Goal: Task Accomplishment & Management: Use online tool/utility

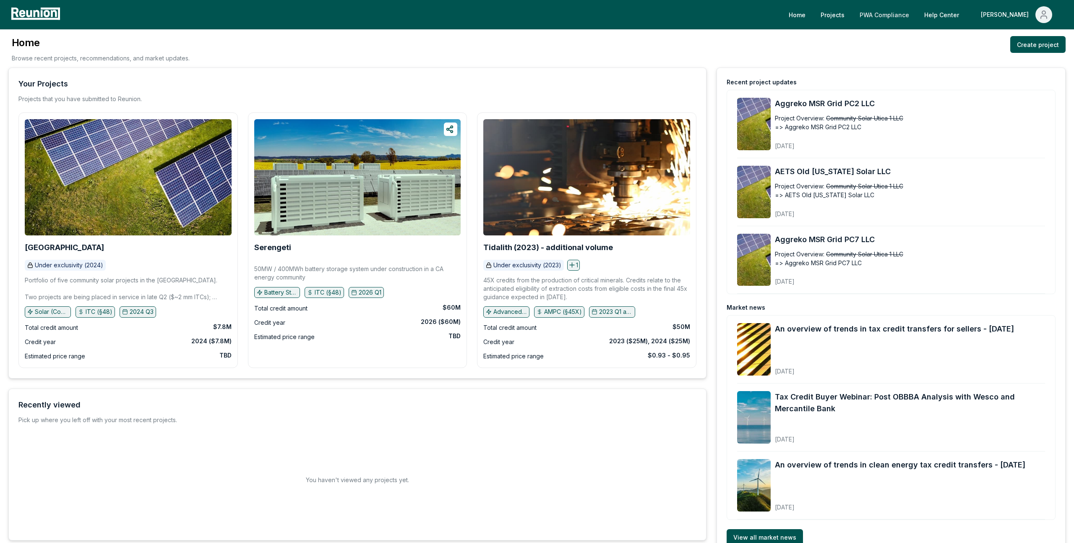
click at [916, 15] on link "PWA Compliance" at bounding box center [884, 14] width 63 height 17
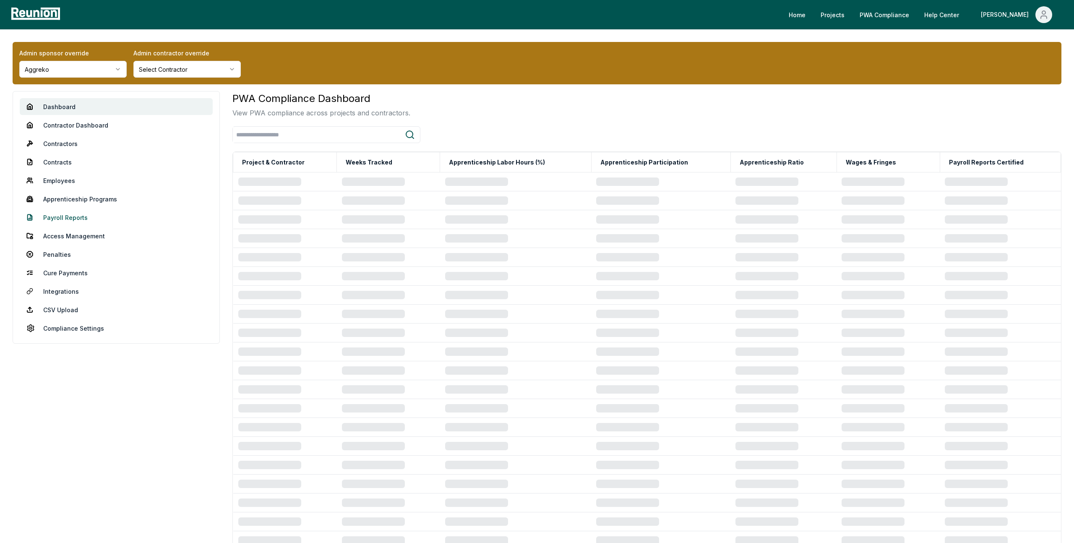
click at [72, 214] on link "Payroll Reports" at bounding box center [116, 217] width 193 height 17
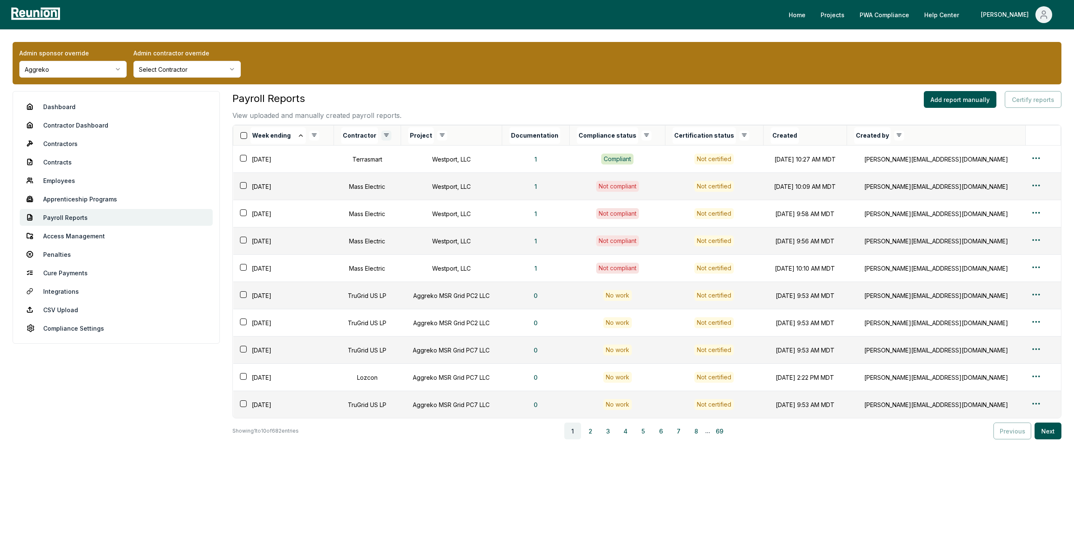
click at [388, 136] on html "Please visit us on your desktop We're working on making our marketplace mobile-…" at bounding box center [537, 271] width 1074 height 543
click at [343, 149] on div "Deselect All" at bounding box center [351, 151] width 80 height 14
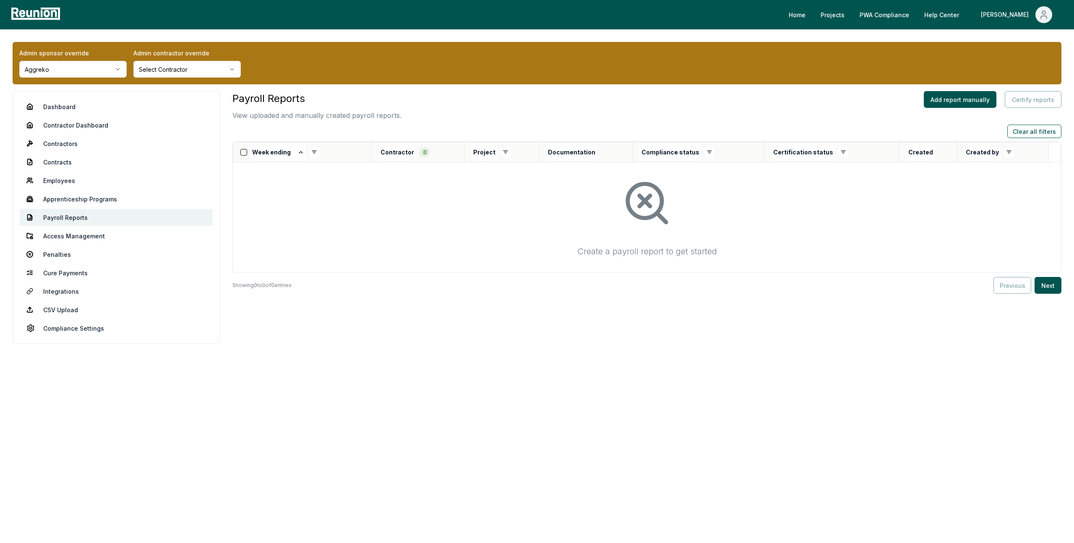
click at [425, 153] on html "Please visit us on your desktop We're working on making our marketplace mobile-…" at bounding box center [537, 271] width 1074 height 543
click at [399, 232] on div "Axium Solar ( 62 )" at bounding box center [389, 227] width 80 height 14
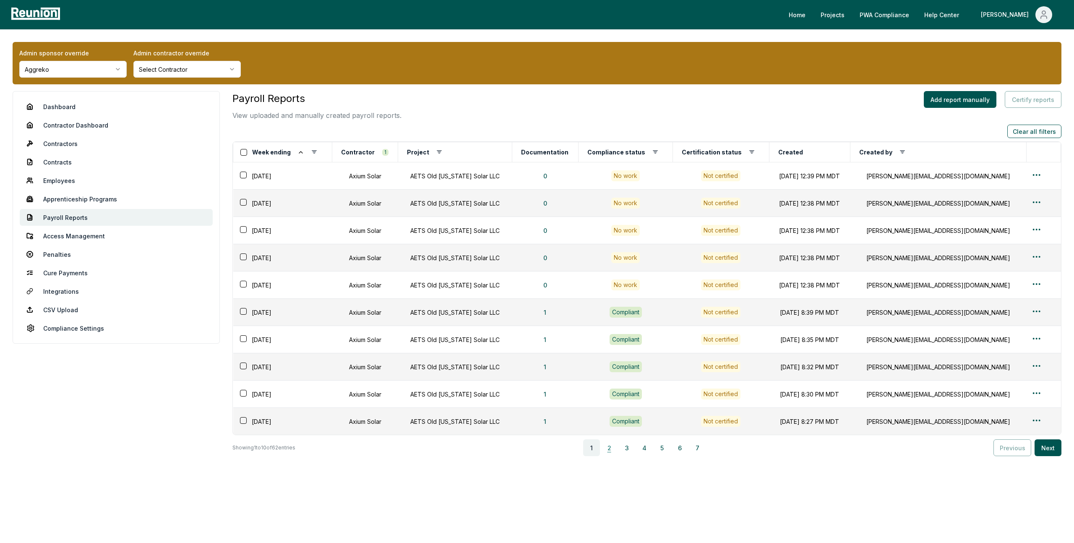
click at [613, 451] on button "2" at bounding box center [609, 447] width 17 height 17
click at [631, 445] on button "3" at bounding box center [628, 447] width 17 height 17
click at [1033, 310] on html "Please visit us on your desktop We're working on making our marketplace mobile-…" at bounding box center [537, 271] width 1074 height 543
click at [996, 344] on div "Edit" at bounding box center [1027, 345] width 80 height 14
